Goal: Communication & Community: Answer question/provide support

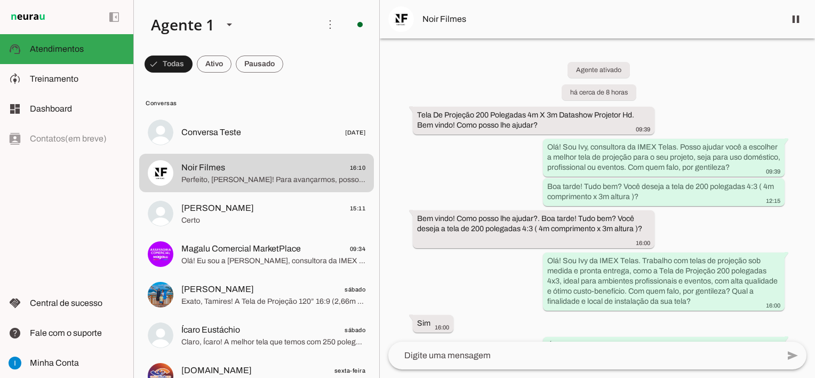
scroll to position [957, 0]
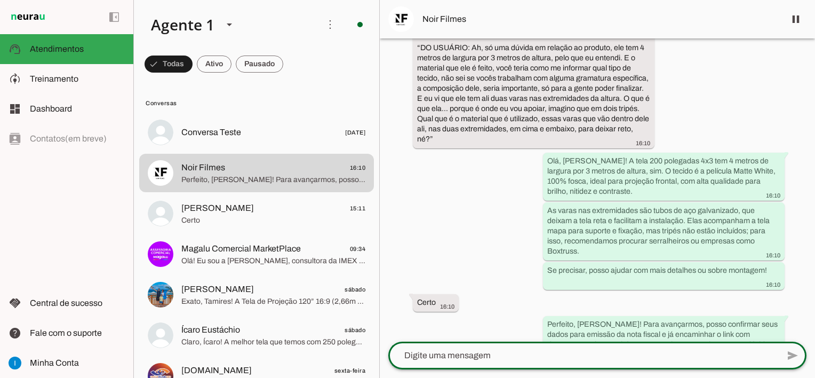
click at [458, 356] on textarea at bounding box center [583, 355] width 390 height 13
type textarea "[PERSON_NAME], desculpa a demora. Segue"
type md-outlined-text-field "[PERSON_NAME], desculpa a demora. Segue"
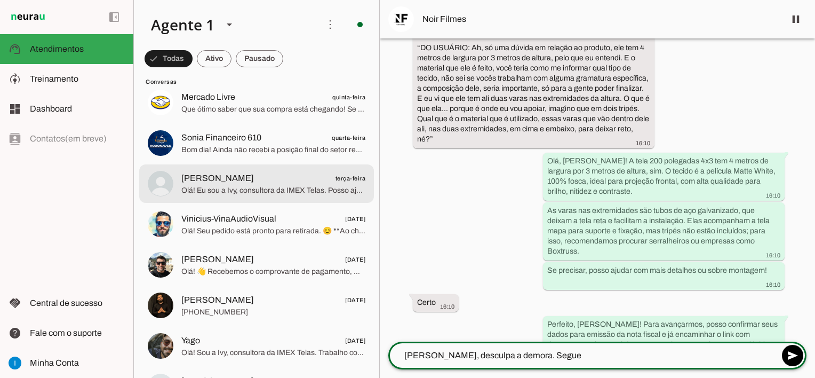
scroll to position [373, 0]
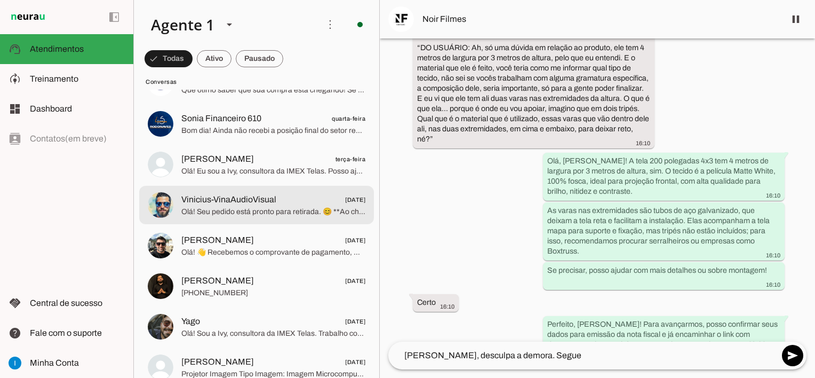
drag, startPoint x: 243, startPoint y: 204, endPoint x: 213, endPoint y: 194, distance: 30.9
click at [242, 204] on span "Vinicius-VinaAudioVisual" at bounding box center [228, 199] width 95 height 13
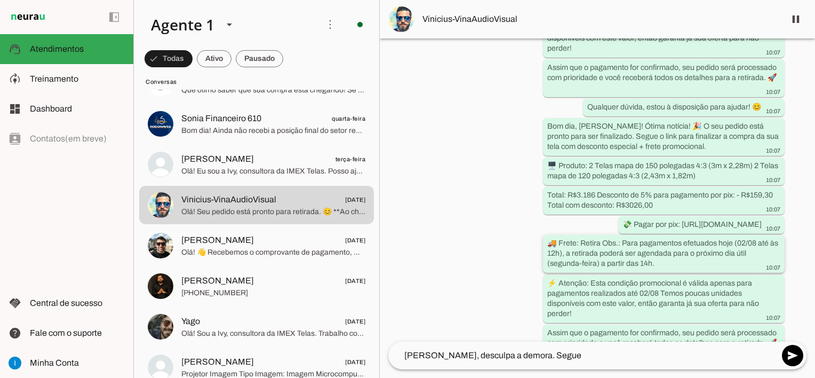
scroll to position [1797, 0]
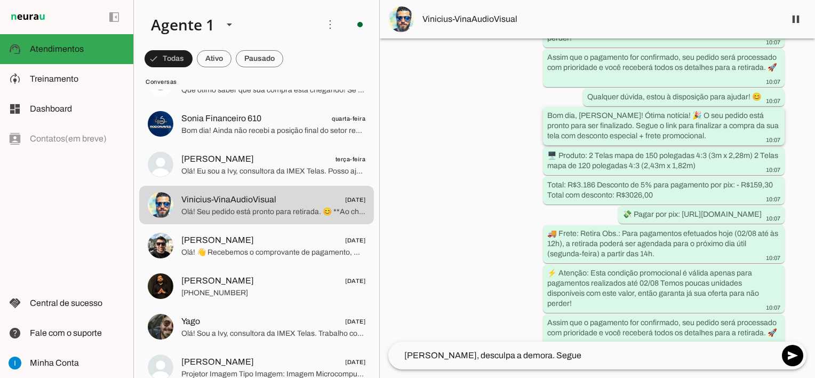
drag, startPoint x: 614, startPoint y: 103, endPoint x: 678, endPoint y: 125, distance: 67.5
click at [678, 125] on div "Bom dia, [PERSON_NAME]! Ótima notícia! 🎉 O seu pedido está pronto para ser fina…" at bounding box center [663, 127] width 233 height 34
click at [789, 143] on div "Agente ativado há 10 dias transcribe Transcrição do áudio: “ DO USUÁRIO: Olá, b…" at bounding box center [597, 189] width 435 height 303
drag, startPoint x: 579, startPoint y: 105, endPoint x: 677, endPoint y: 124, distance: 99.6
click at [677, 124] on div "Bom dia, [PERSON_NAME]! Ótima notícia! 🎉 O seu pedido está pronto para ser fina…" at bounding box center [663, 127] width 233 height 34
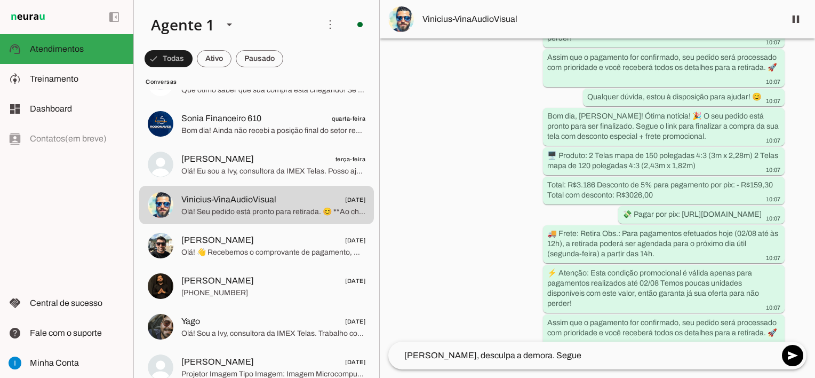
click at [788, 137] on div "Agente ativado há 10 dias transcribe Transcrição do áudio: “ DO USUÁRIO: Olá, b…" at bounding box center [597, 189] width 435 height 303
drag, startPoint x: 544, startPoint y: 141, endPoint x: 717, endPoint y: 155, distance: 173.4
click at [717, 155] on whatsapp-message-bubble "🖥️ Produto: 2 Telas mapa de 150 polegadas 4:3 (3m x 2,28m) 2 Telas mapa de 120 …" at bounding box center [664, 161] width 242 height 28
click at [790, 116] on div "Agente ativado há 10 dias transcribe Transcrição do áudio: “ DO USUÁRIO: Olá, b…" at bounding box center [597, 189] width 435 height 303
drag, startPoint x: 549, startPoint y: 173, endPoint x: 664, endPoint y: 183, distance: 115.6
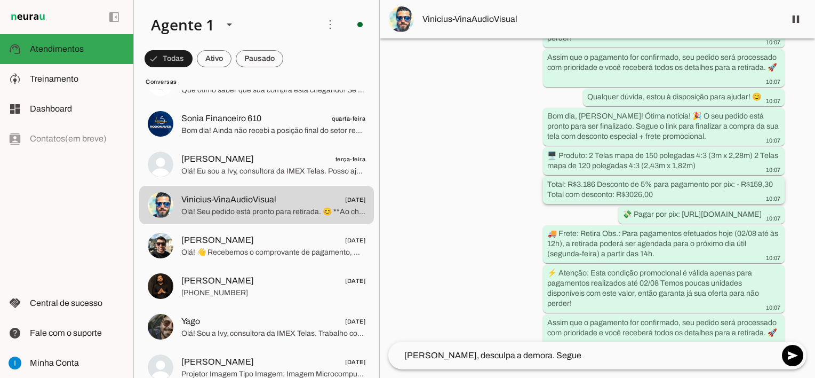
click at [664, 183] on div "Total: R$3.186 Desconto de 5% para pagamento por pix: - R$159,30 Total com desc…" at bounding box center [663, 190] width 233 height 23
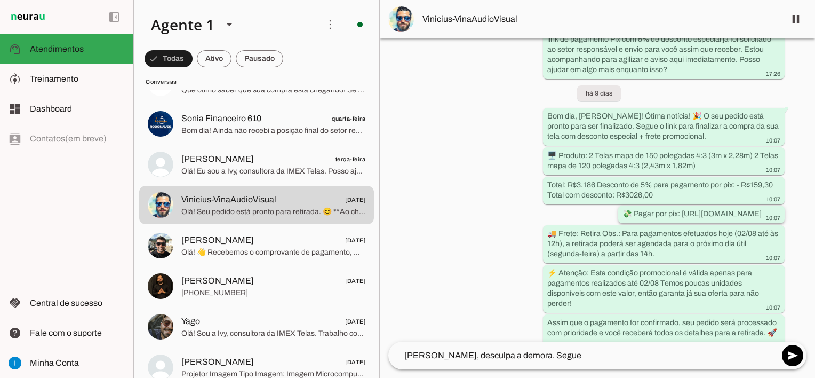
scroll to position [1542, 0]
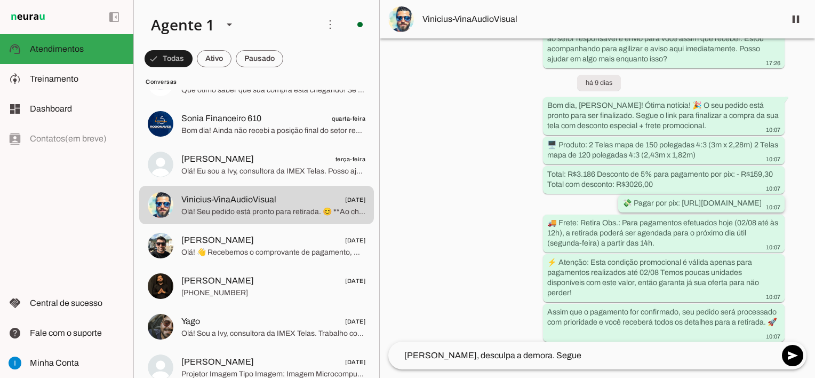
drag, startPoint x: 549, startPoint y: 180, endPoint x: 738, endPoint y: 194, distance: 189.9
click at [738, 198] on div "💸 Pagar por pix: [URL][DOMAIN_NAME] 10:07" at bounding box center [701, 204] width 158 height 13
click at [791, 186] on div "Agente ativado há 10 dias transcribe Transcrição do áudio: “ DO USUÁRIO: Olá, b…" at bounding box center [597, 189] width 435 height 303
drag, startPoint x: 548, startPoint y: 250, endPoint x: 570, endPoint y: 278, distance: 35.7
click at [570, 278] on div "⚡ Atenção: Esta condição promocional é válida apenas para pagamentos realizados…" at bounding box center [663, 279] width 233 height 44
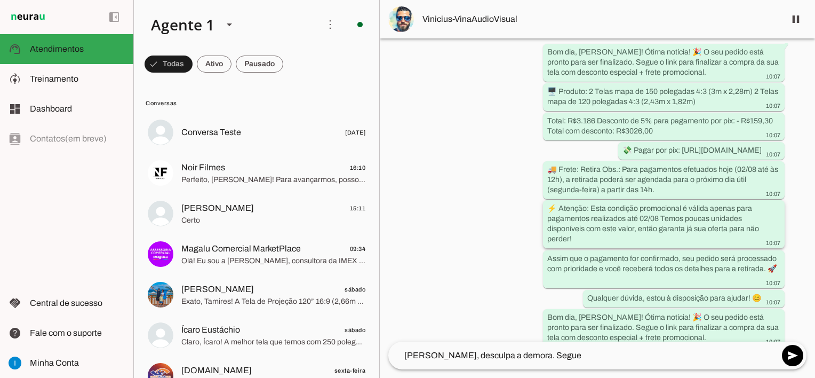
scroll to position [1606, 0]
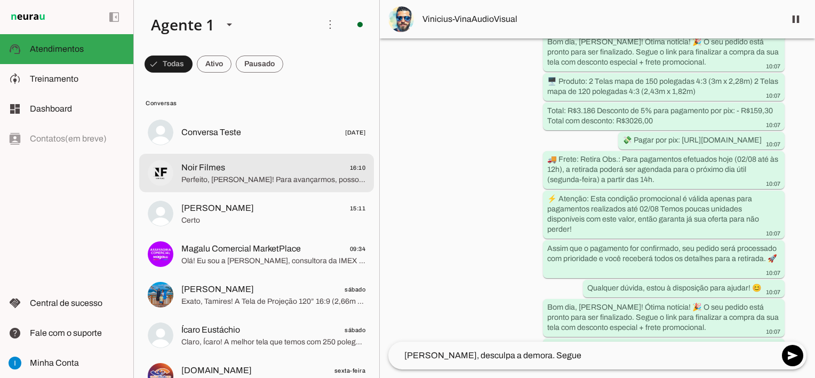
click at [227, 151] on md-item "Noir Filmes 16:10 Perfeito, [PERSON_NAME]! Para avançarmos, posso confirmar seu…" at bounding box center [256, 132] width 235 height 38
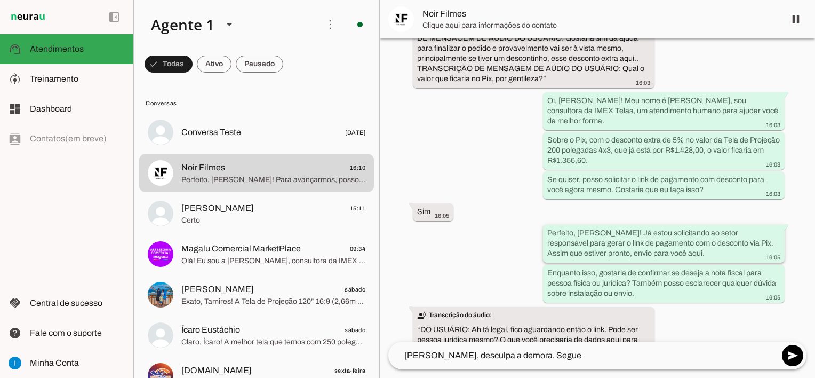
scroll to position [529, 0]
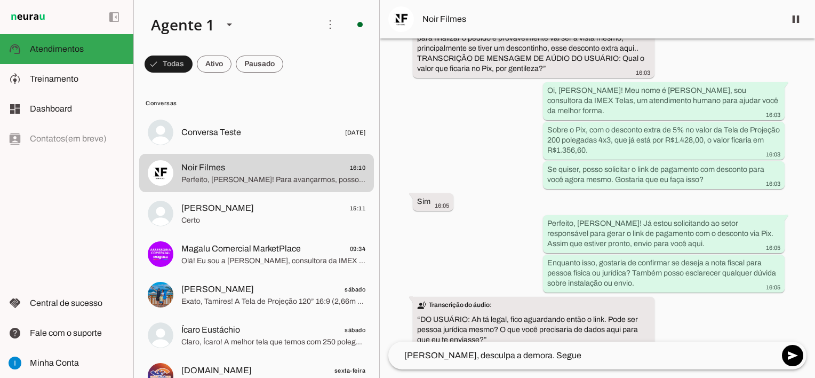
click at [712, 179] on div "Agente ativado há cerca de 8 horas Tela De Projeção 200 Polegadas 4m X 3m Datas…" at bounding box center [597, 189] width 435 height 303
click at [731, 175] on div "Agente ativado há cerca de 8 horas Tela De Projeção 200 Polegadas 4m X 3m Datas…" at bounding box center [597, 189] width 435 height 303
click at [705, 281] on div "Agente ativado há cerca de 8 horas Tela De Projeção 200 Polegadas 4m X 3m Datas…" at bounding box center [597, 189] width 435 height 303
click at [550, 359] on textarea "[PERSON_NAME], desculpa a demora. Segue" at bounding box center [583, 355] width 390 height 13
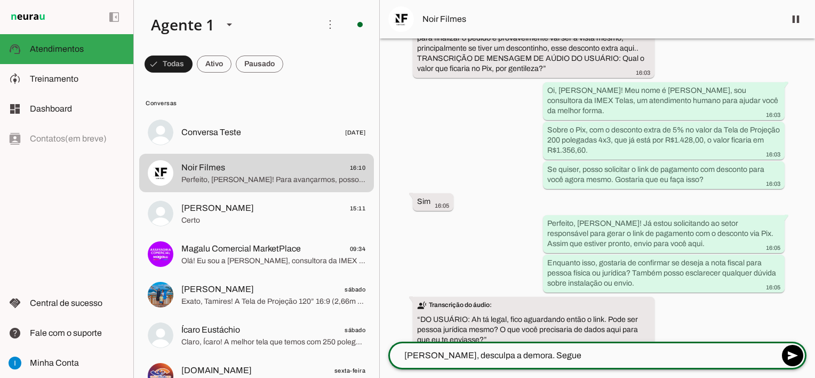
drag, startPoint x: 535, startPoint y: 361, endPoint x: 510, endPoint y: 358, distance: 25.7
click at [508, 358] on textarea "[PERSON_NAME], desculpa a demora. Segue" at bounding box center [583, 355] width 390 height 13
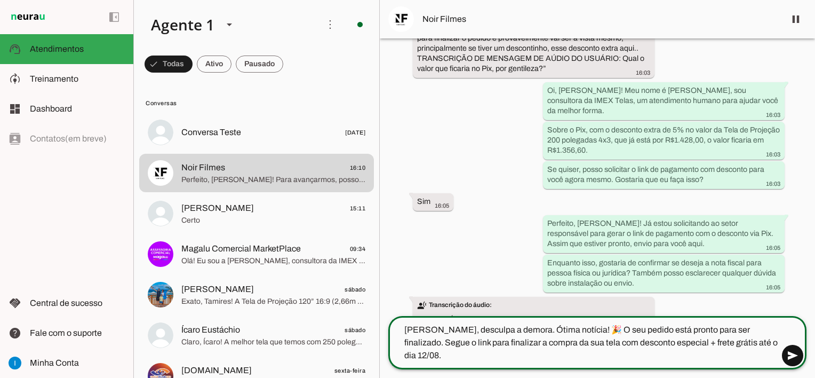
type textarea "[PERSON_NAME], desculpa a demora. Ótima notícia! 🎉 O seu pedido está pronto par…"
type md-outlined-text-field "[PERSON_NAME], desculpa a demora. Ótima notícia! 🎉 O seu pedido está pronto par…"
click at [794, 358] on span at bounding box center [793, 355] width 26 height 26
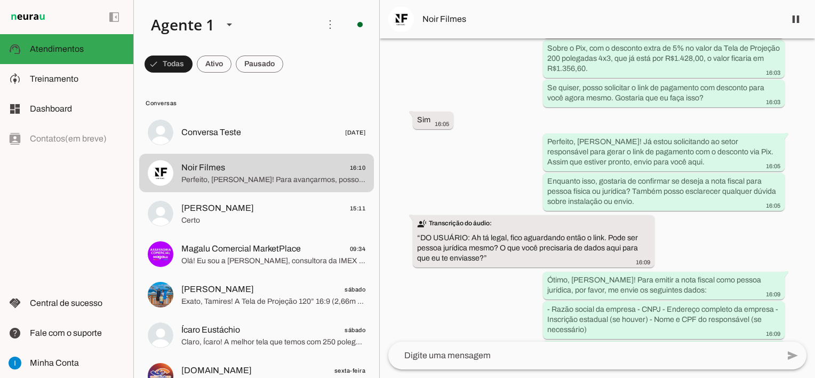
scroll to position [567, 0]
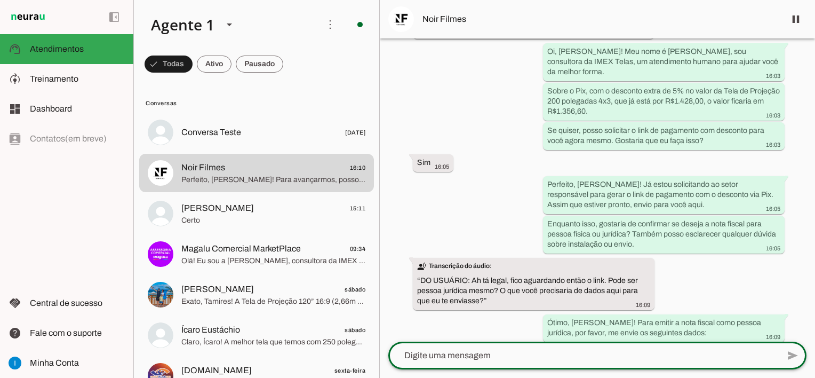
click at [516, 358] on textarea at bounding box center [583, 355] width 390 height 13
paste textarea "🖥️ Produto: Tela de Projeção Mapa Ultra HD de 200 polegadas 4:3 (4m comprimento…"
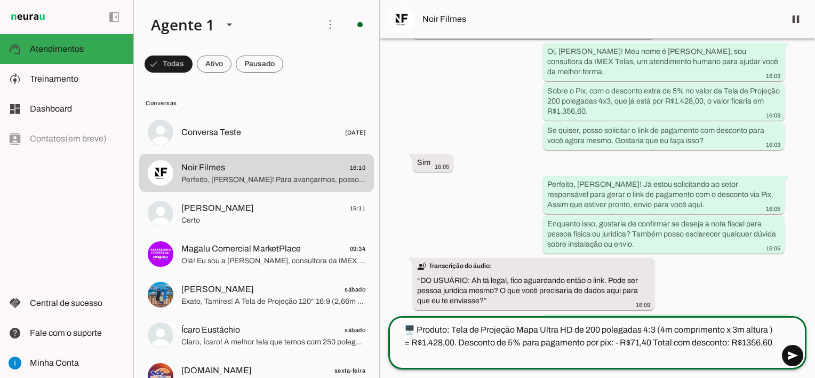
type textarea "🖥️ Produto: Tela de Projeção Mapa Ultra HD de 200 polegadas 4:3 (4m comprimento…"
type md-outlined-text-field "🖥️ Produto: Tela de Projeção Mapa Ultra HD de 200 polegadas 4:3 (4m comprimento…"
drag, startPoint x: 795, startPoint y: 357, endPoint x: 724, endPoint y: 362, distance: 70.6
click at [795, 357] on span at bounding box center [793, 355] width 26 height 26
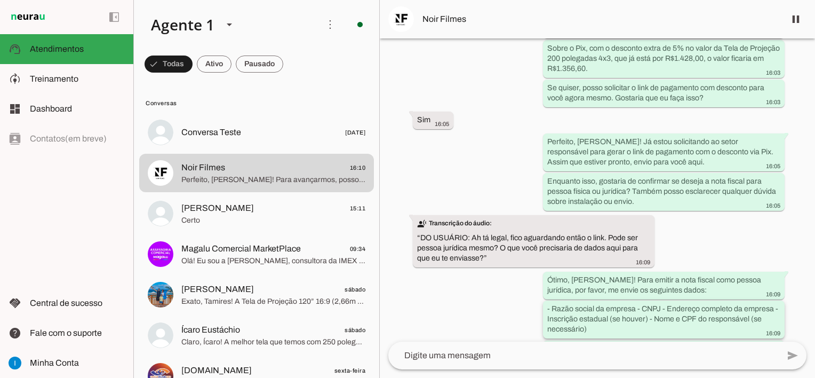
scroll to position [607, 0]
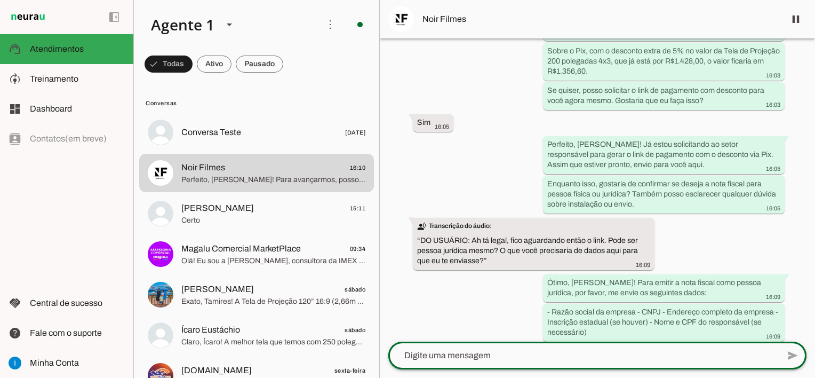
click at [676, 363] on div at bounding box center [583, 355] width 390 height 28
paste textarea "💸 Pagar por pix: [URL][DOMAIN_NAME]"
type textarea "💸 Pagar por pix: [URL][DOMAIN_NAME]"
type md-outlined-text-field "💸 Pagar por pix: [URL][DOMAIN_NAME]"
click at [797, 360] on span at bounding box center [793, 355] width 26 height 26
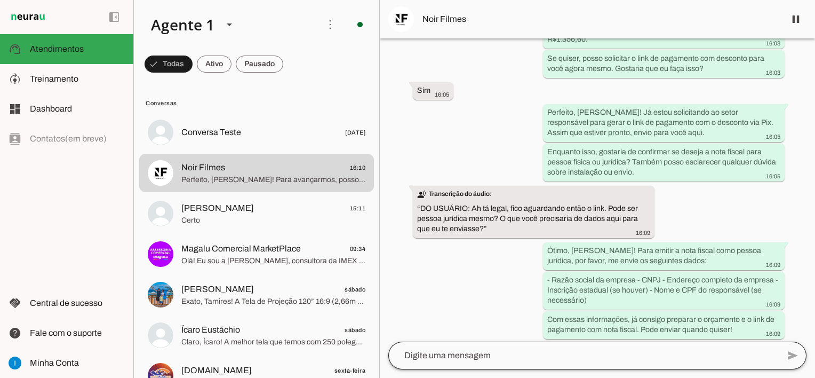
scroll to position [637, 0]
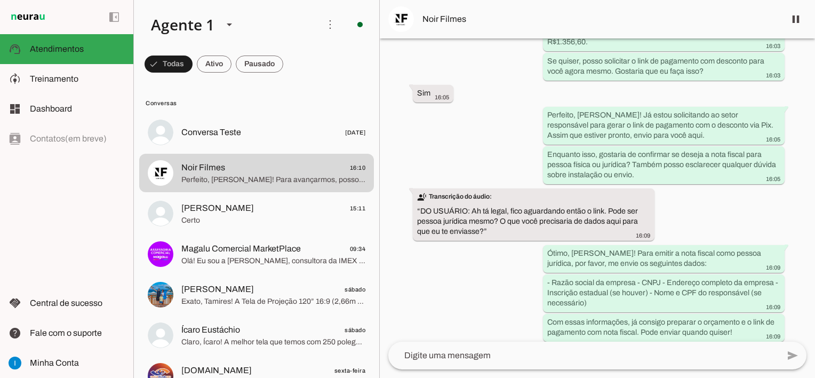
click at [595, 356] on textarea at bounding box center [583, 355] width 390 height 13
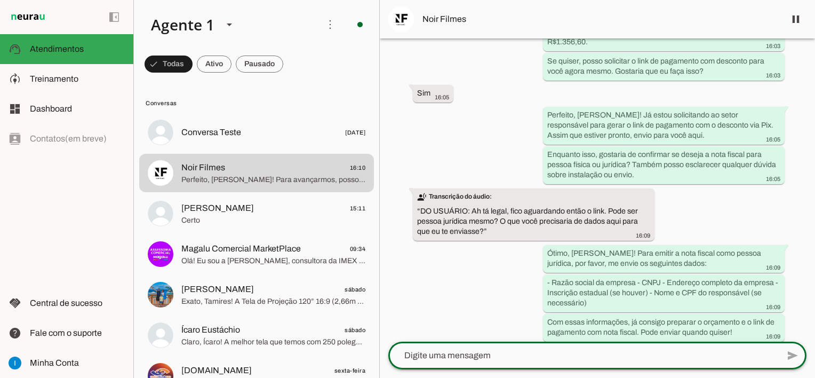
paste textarea "⚡ Atenção: Esta condição promocional é válida apenas para pagamentos realizados…"
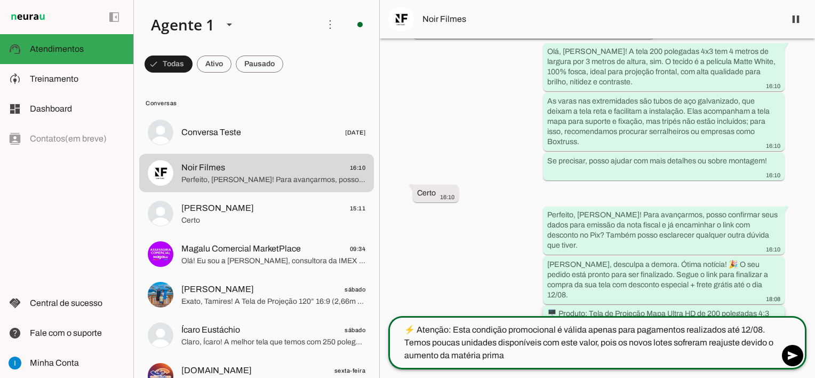
scroll to position [1091, 0]
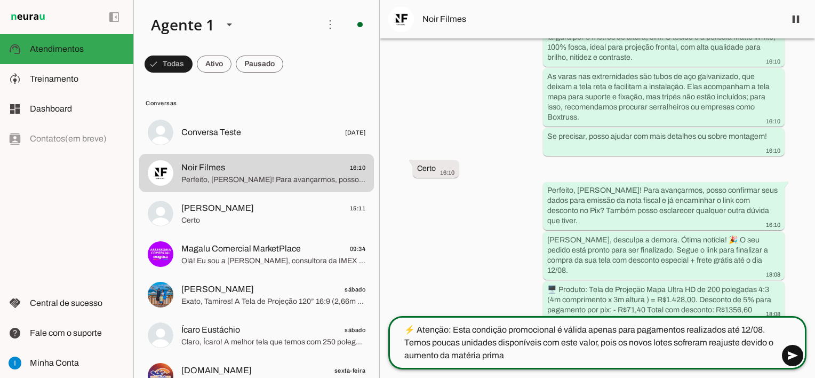
type textarea "⚡ Atenção: Esta condição promocional é válida apenas para pagamentos realizados…"
type md-outlined-text-field "⚡ Atenção: Esta condição promocional é válida apenas para pagamentos realizados…"
click at [789, 356] on span at bounding box center [793, 355] width 26 height 26
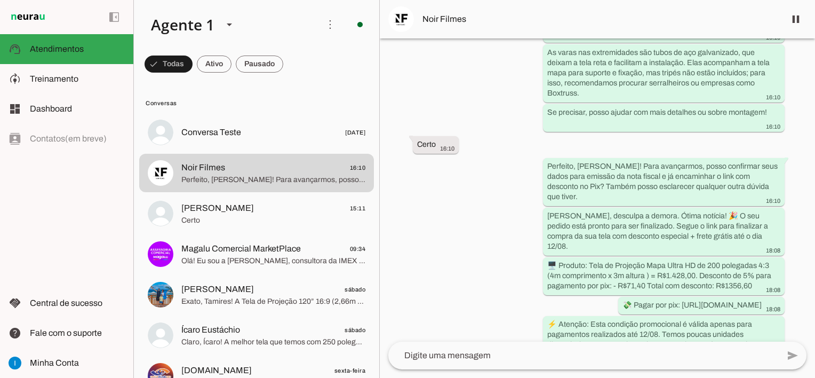
scroll to position [1115, 0]
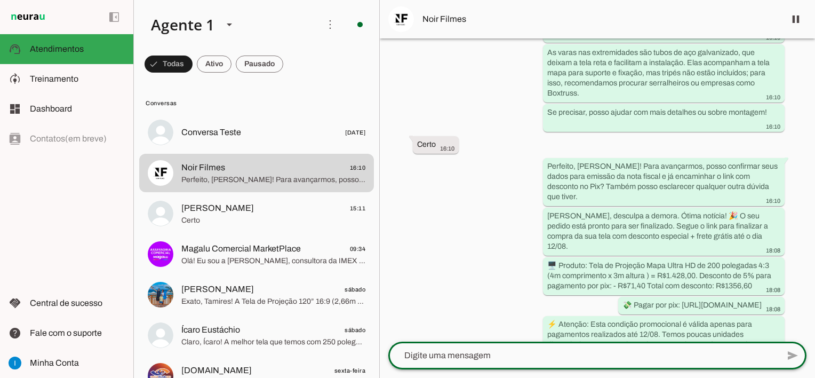
click at [519, 357] on textarea at bounding box center [583, 355] width 390 height 13
type textarea "P"
paste textarea "Nos informe os dados para a emissão da nota fiscal e endereço de entrega: Nome/…"
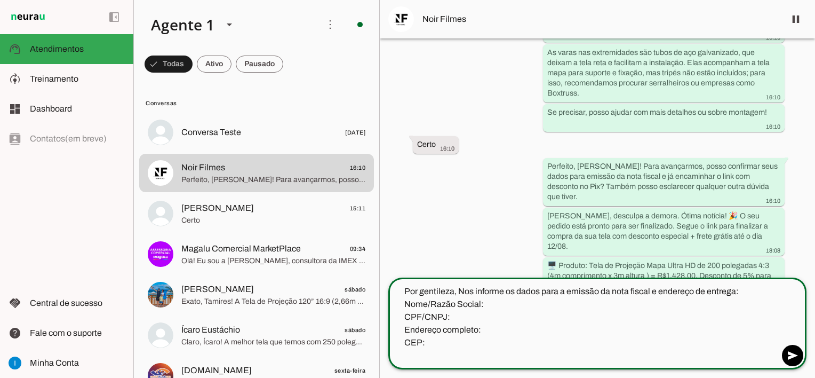
scroll to position [1141, 0]
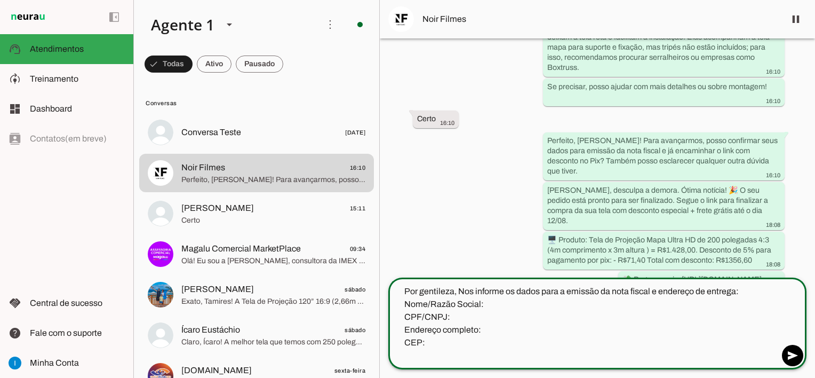
click at [463, 287] on textarea "Por gentileza, Nos informe os dados para a emissão da nota fiscal e endereço de…" at bounding box center [583, 323] width 390 height 77
type textarea "Por gentileza, nos informe os dados para a emissão da nota fiscal e endereço de…"
type md-outlined-text-field "Por gentileza, nos informe os dados para a emissão da nota fiscal e endereço de…"
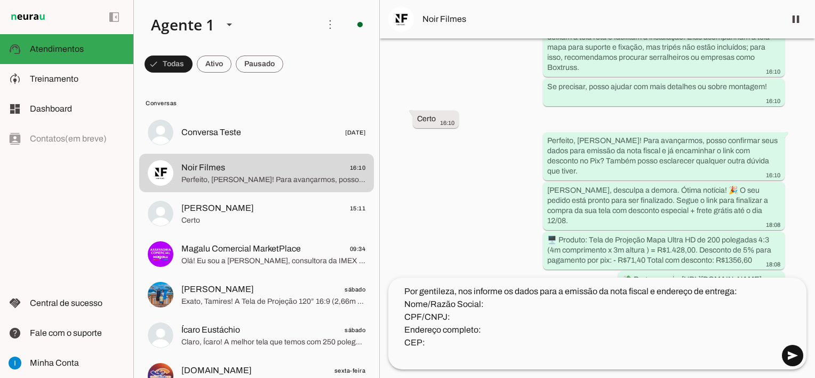
click at [795, 360] on span at bounding box center [793, 355] width 26 height 26
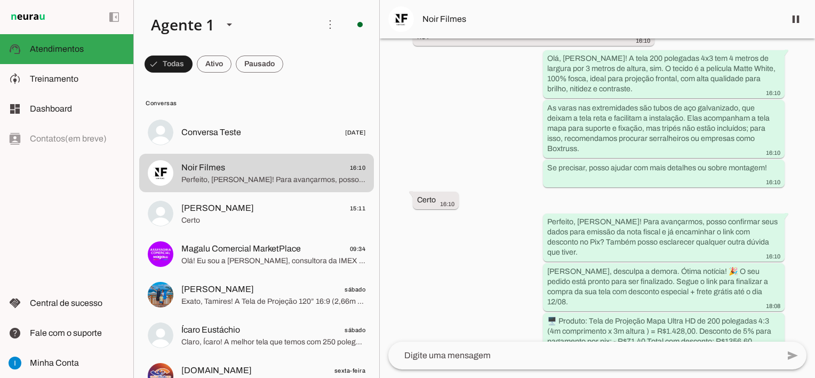
scroll to position [1154, 0]
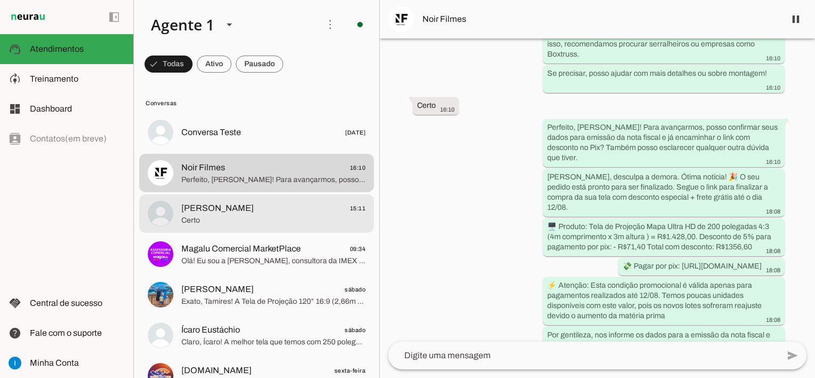
click at [269, 217] on span "Certo" at bounding box center [273, 220] width 184 height 11
